Goal: Check status: Check status

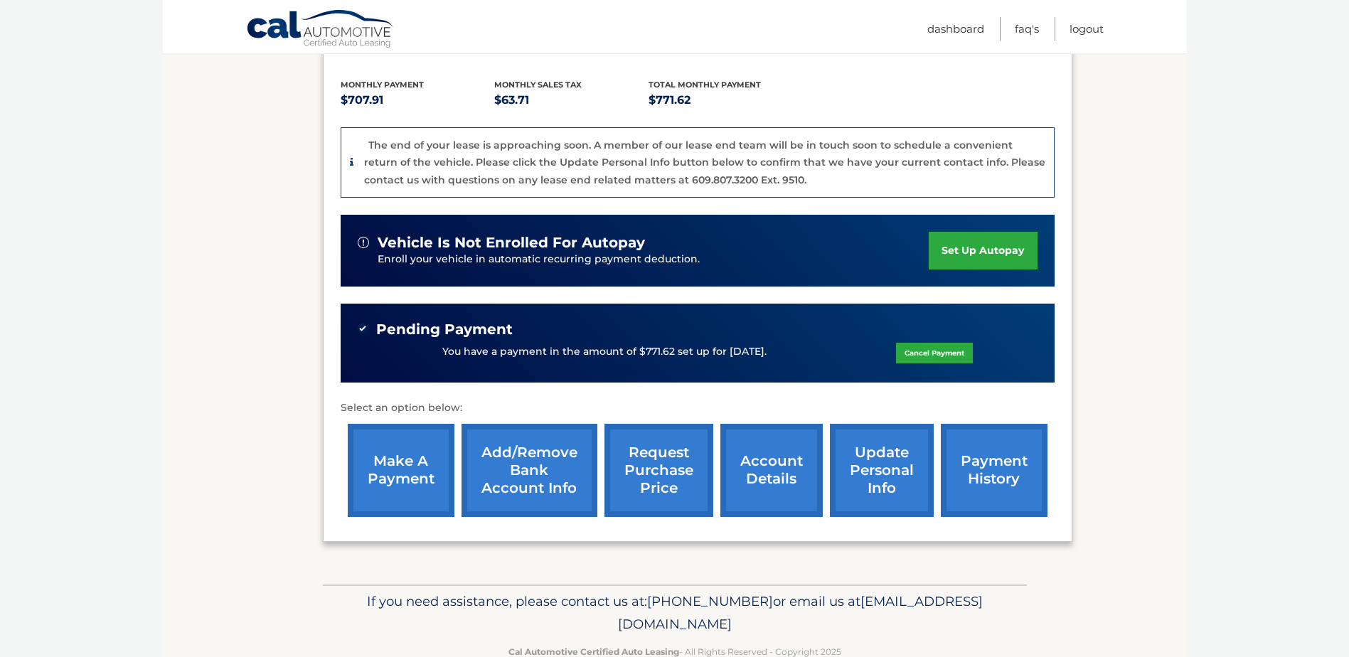
scroll to position [340, 0]
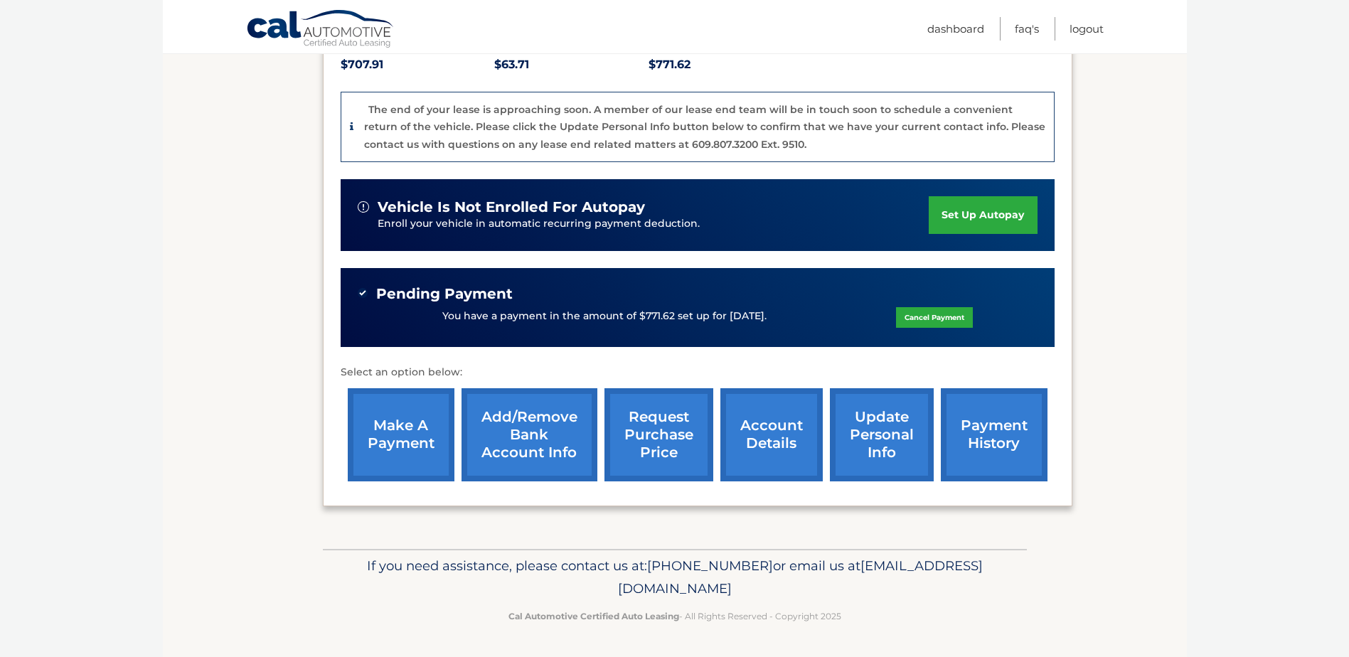
click at [959, 432] on link "payment history" at bounding box center [994, 434] width 107 height 93
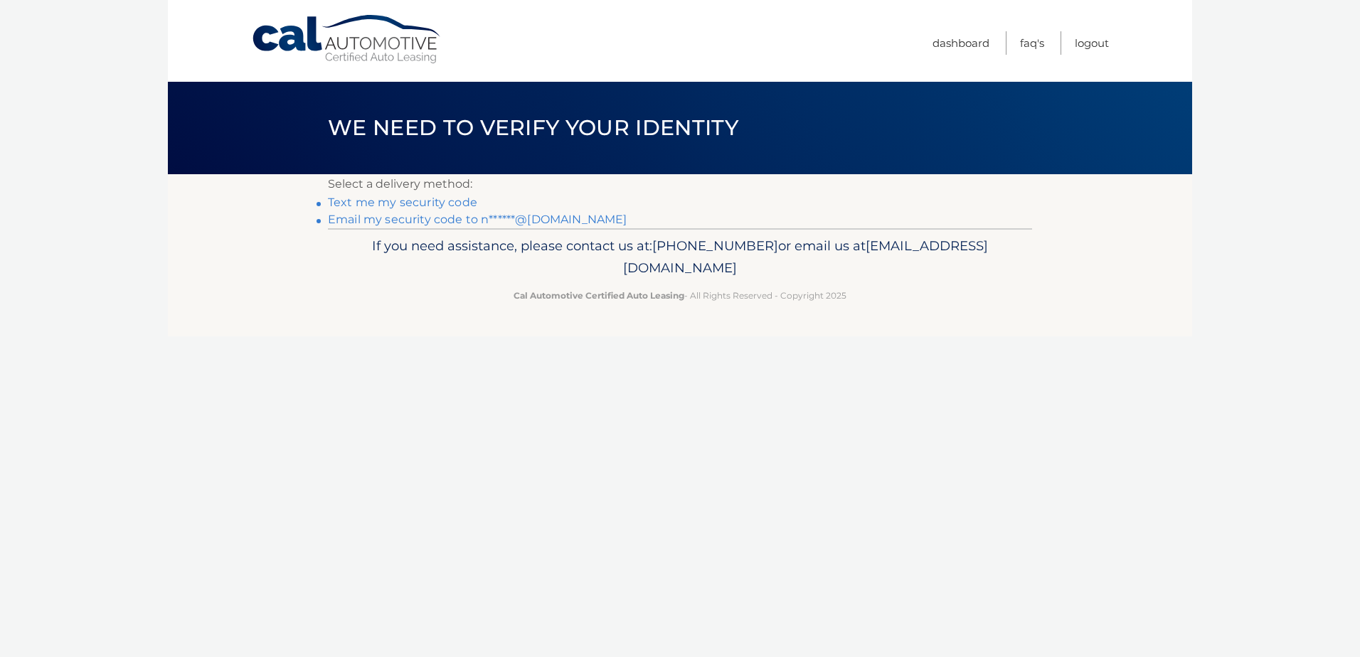
click at [452, 212] on li "Email my security code to n******@aol.com" at bounding box center [680, 219] width 704 height 17
click at [450, 218] on link "Email my security code to n******@aol.com" at bounding box center [477, 220] width 299 height 14
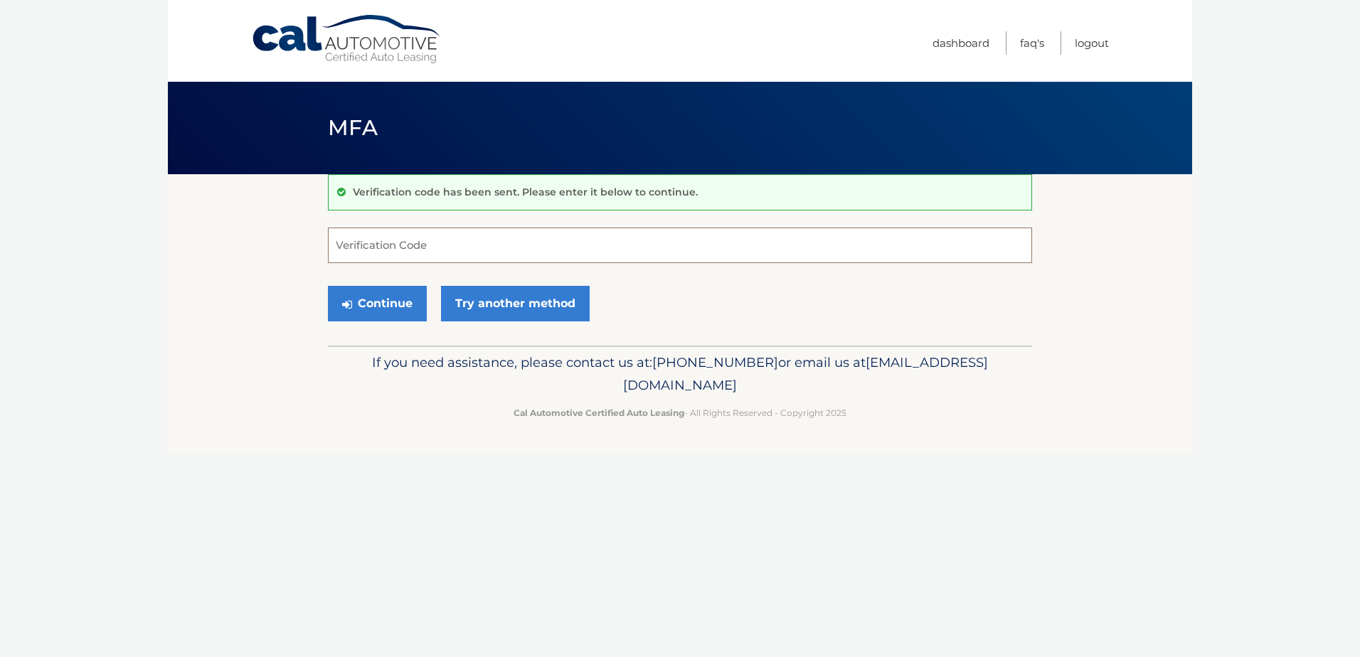
click at [488, 235] on input "Verification Code" at bounding box center [680, 246] width 704 height 36
paste input "497768"
type input "497768"
click at [395, 309] on button "Continue" at bounding box center [377, 304] width 99 height 36
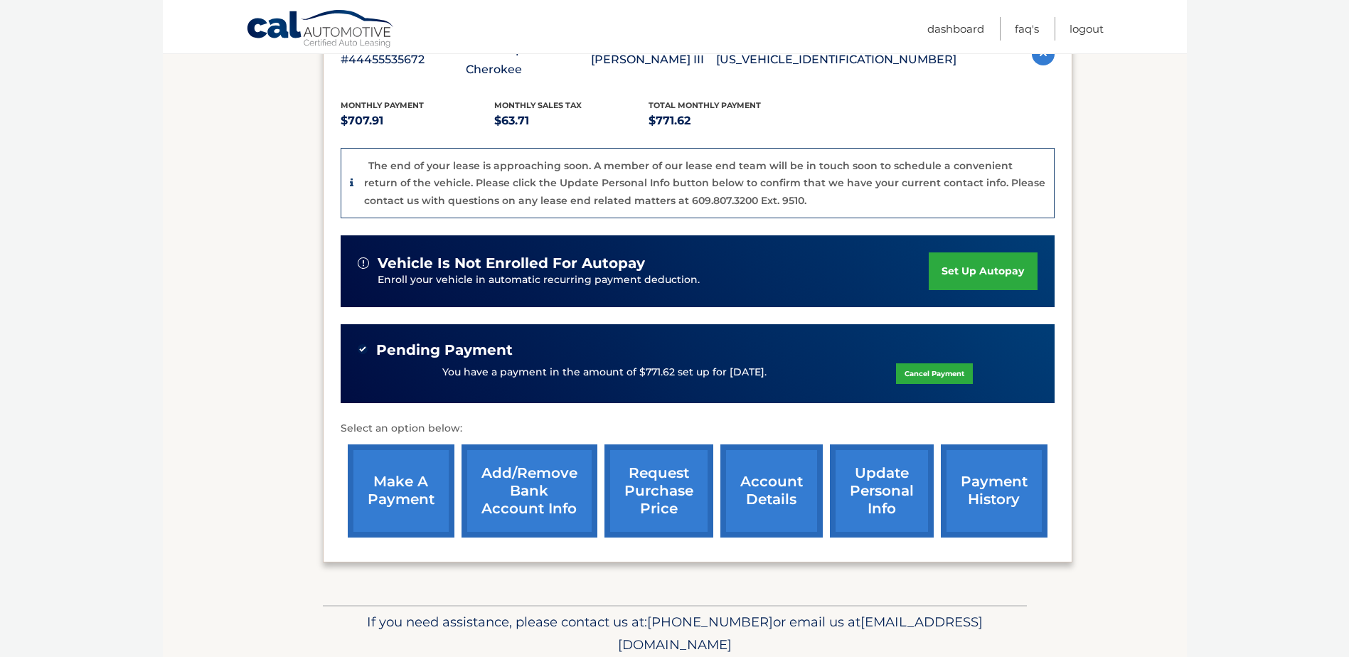
scroll to position [285, 0]
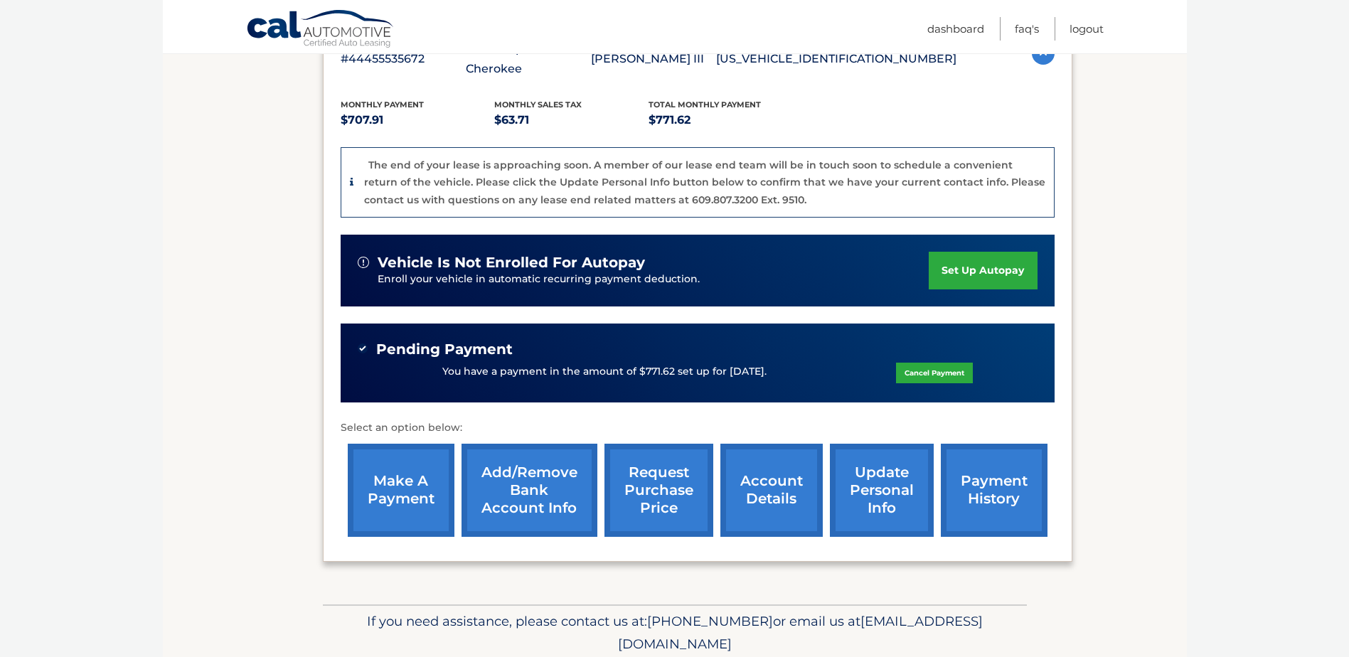
click at [987, 484] on link "payment history" at bounding box center [994, 490] width 107 height 93
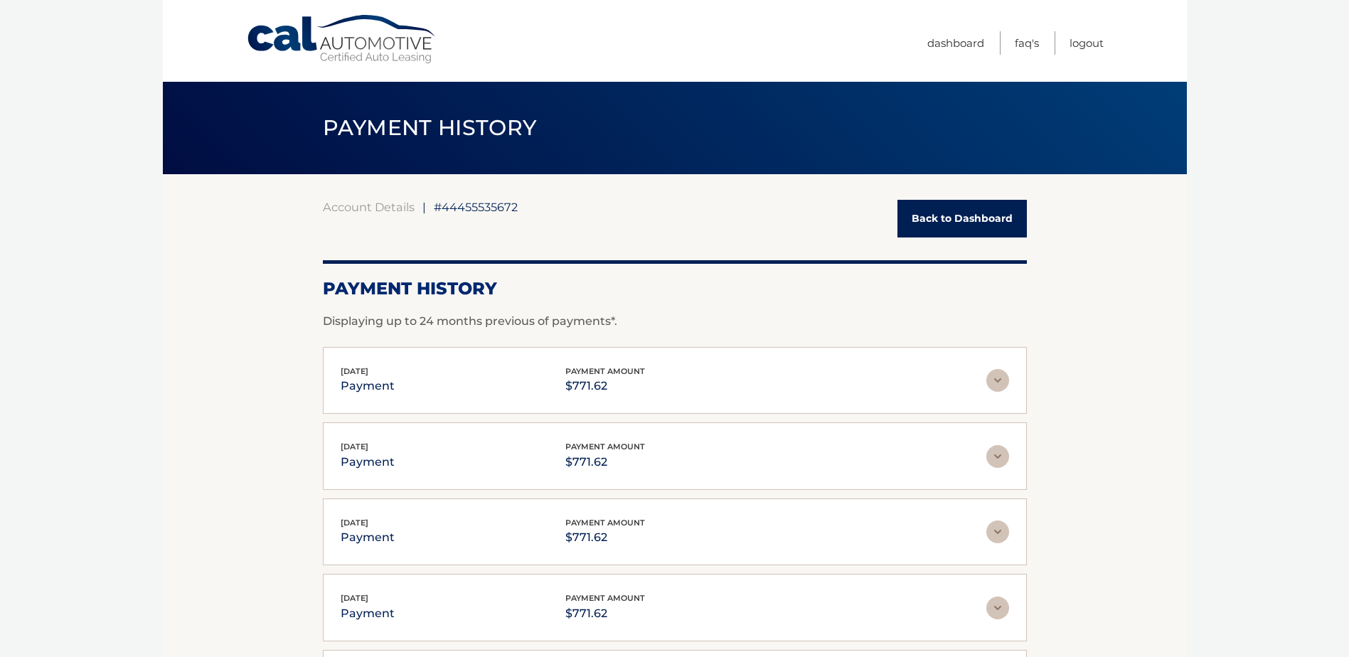
click at [970, 205] on link "Back to Dashboard" at bounding box center [962, 219] width 129 height 38
